Goal: Task Accomplishment & Management: Use online tool/utility

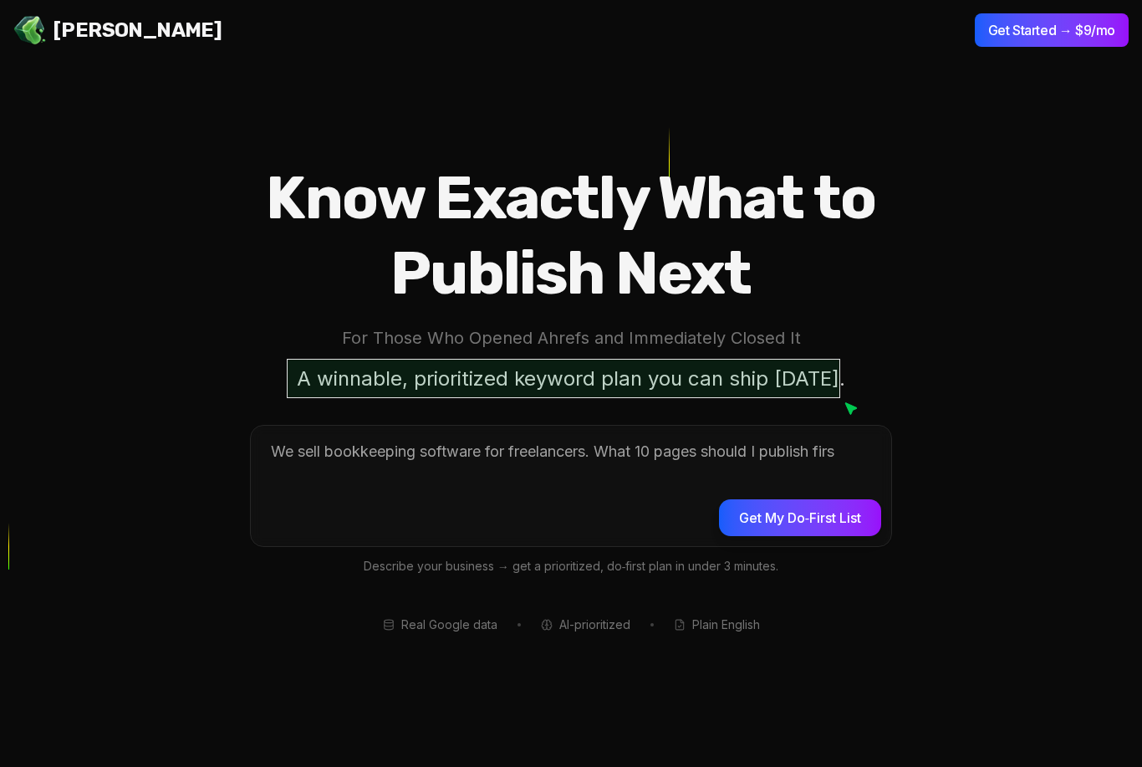
click at [1003, 33] on button "Get Started → $9/mo" at bounding box center [1052, 29] width 154 height 33
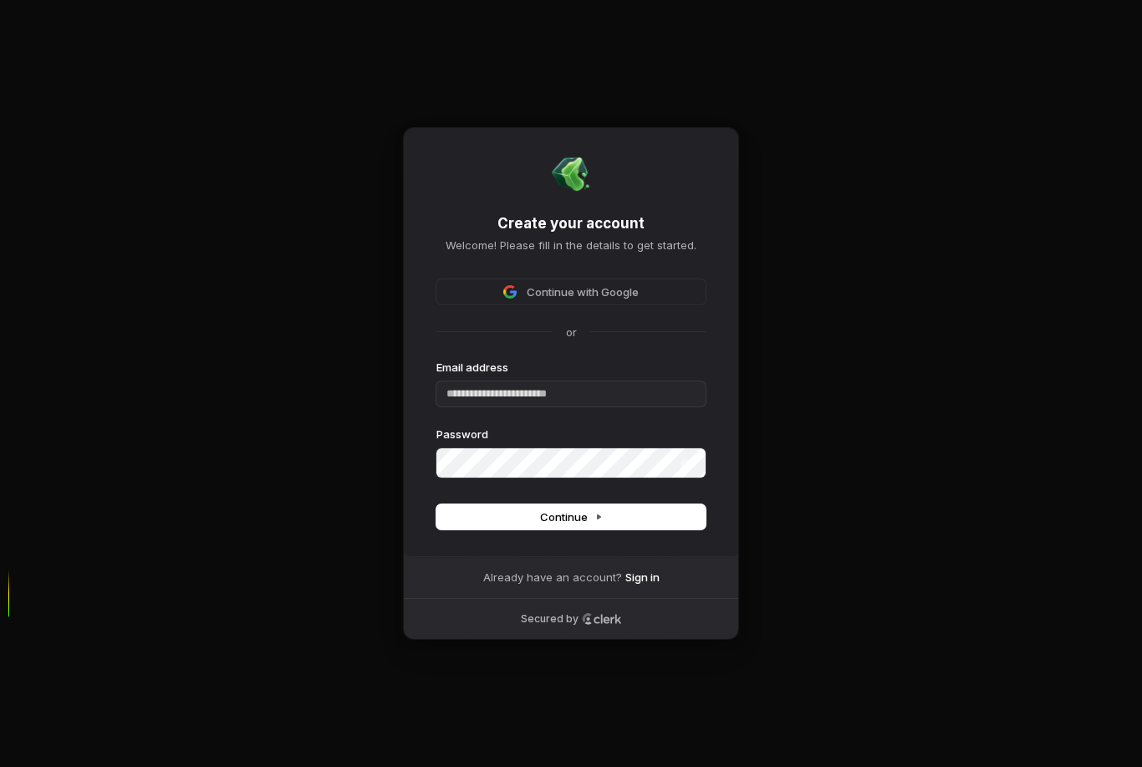
click at [635, 594] on div "Already have an account? Sign in" at bounding box center [571, 577] width 230 height 42
click at [643, 584] on link "Sign in" at bounding box center [642, 576] width 34 height 15
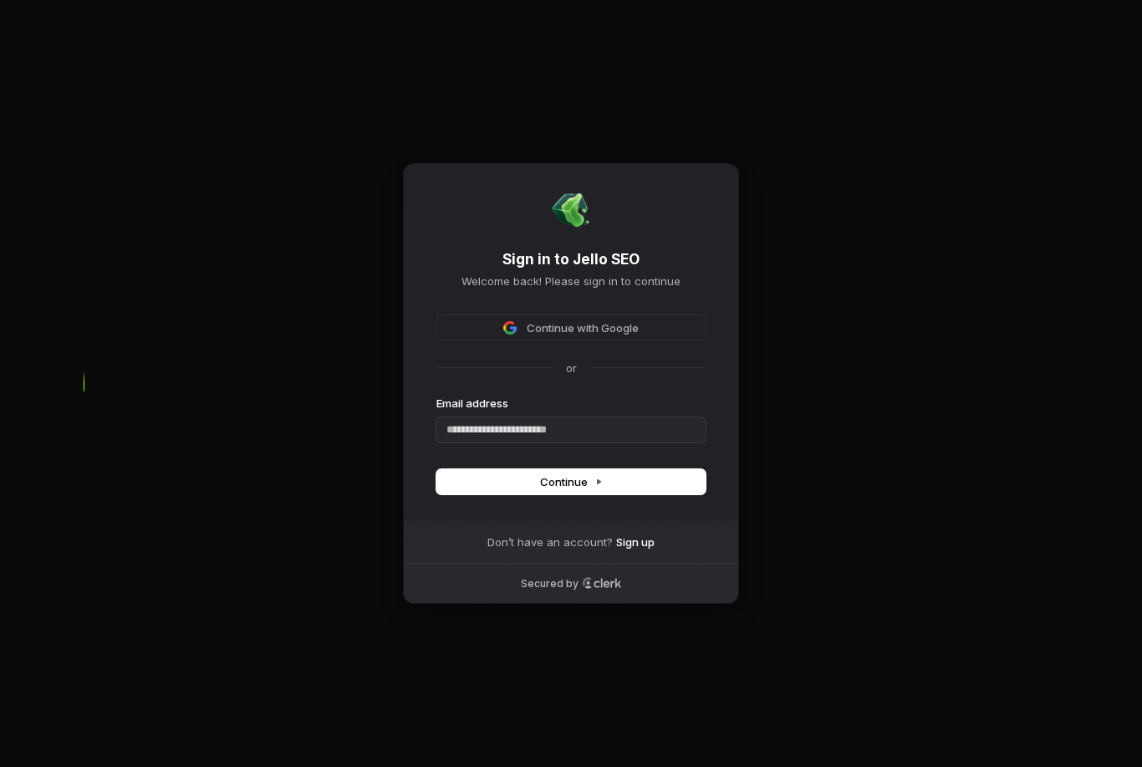
click at [631, 340] on button "Continue with Google" at bounding box center [570, 327] width 269 height 25
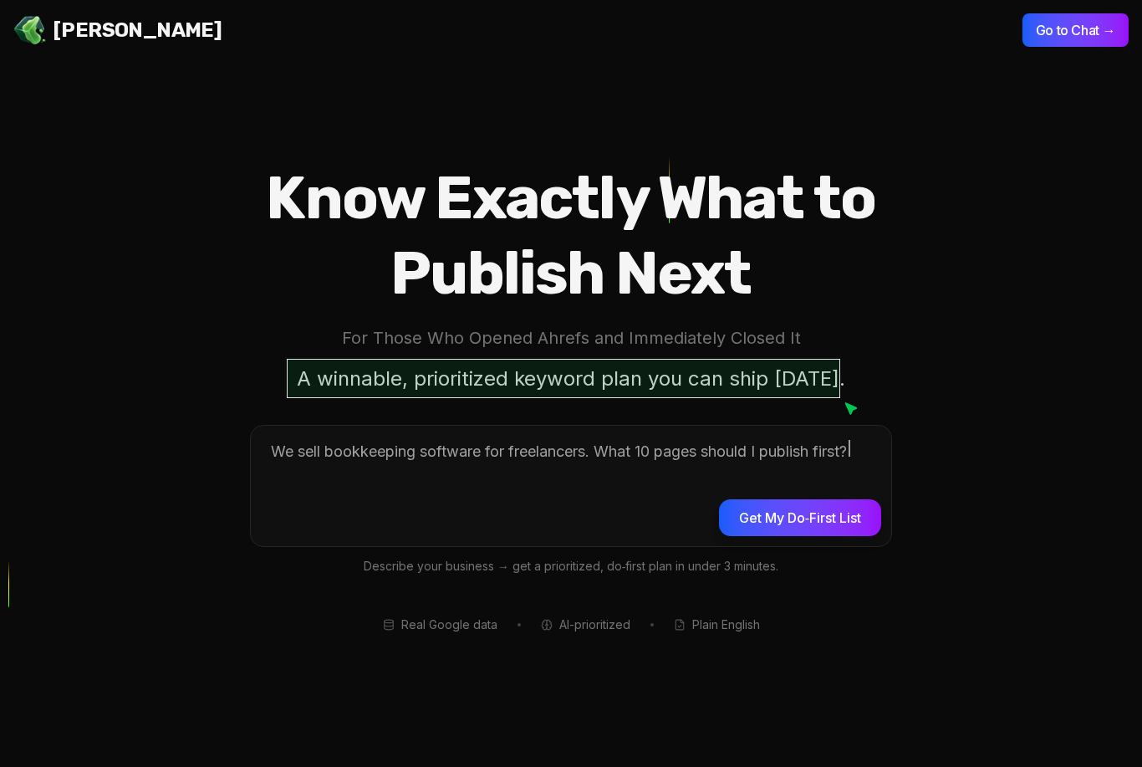
click at [1073, 37] on button "Go to Chat →" at bounding box center [1075, 29] width 106 height 33
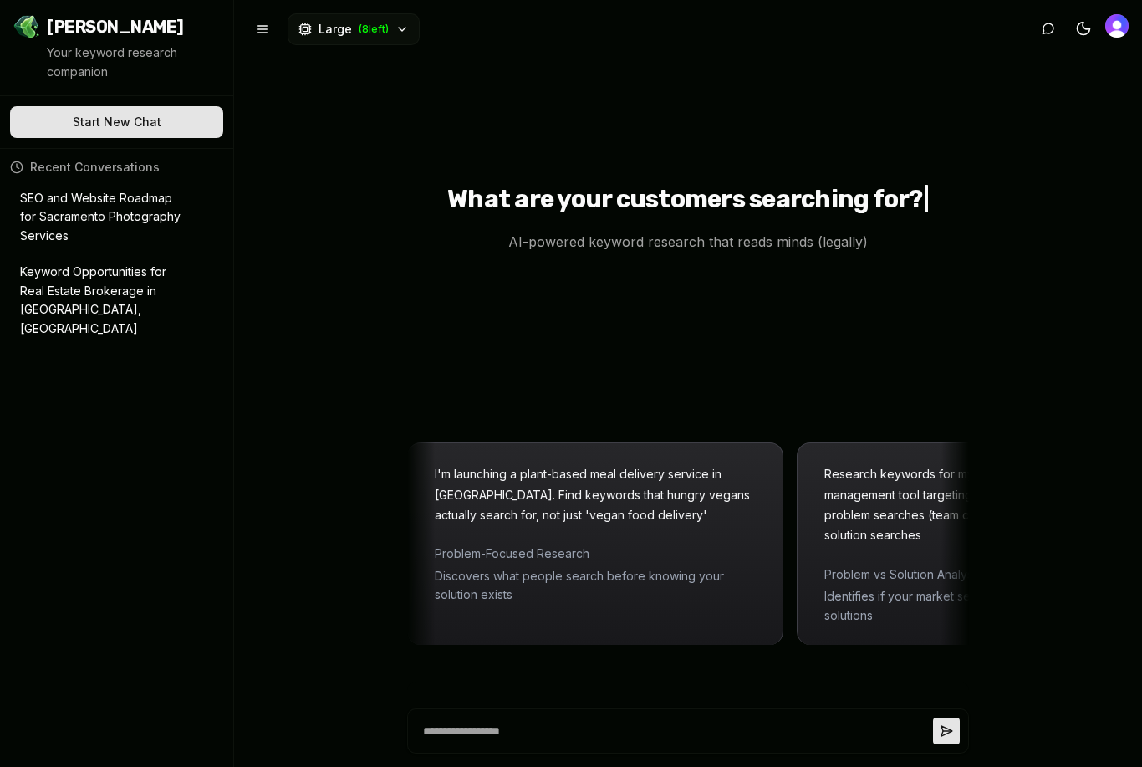
click at [121, 217] on p "SEO and Website Roadmap for Sacramento Photography Services" at bounding box center [105, 217] width 170 height 57
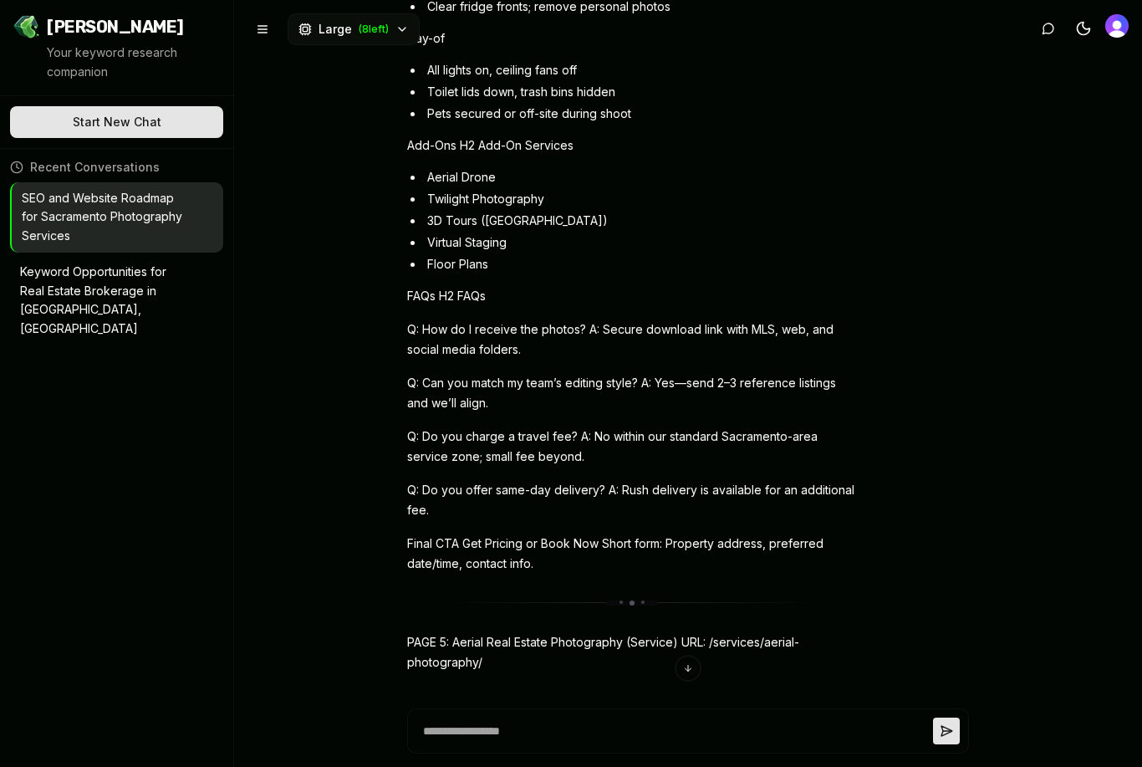
scroll to position [17364, 0]
